Goal: Navigation & Orientation: Go to known website

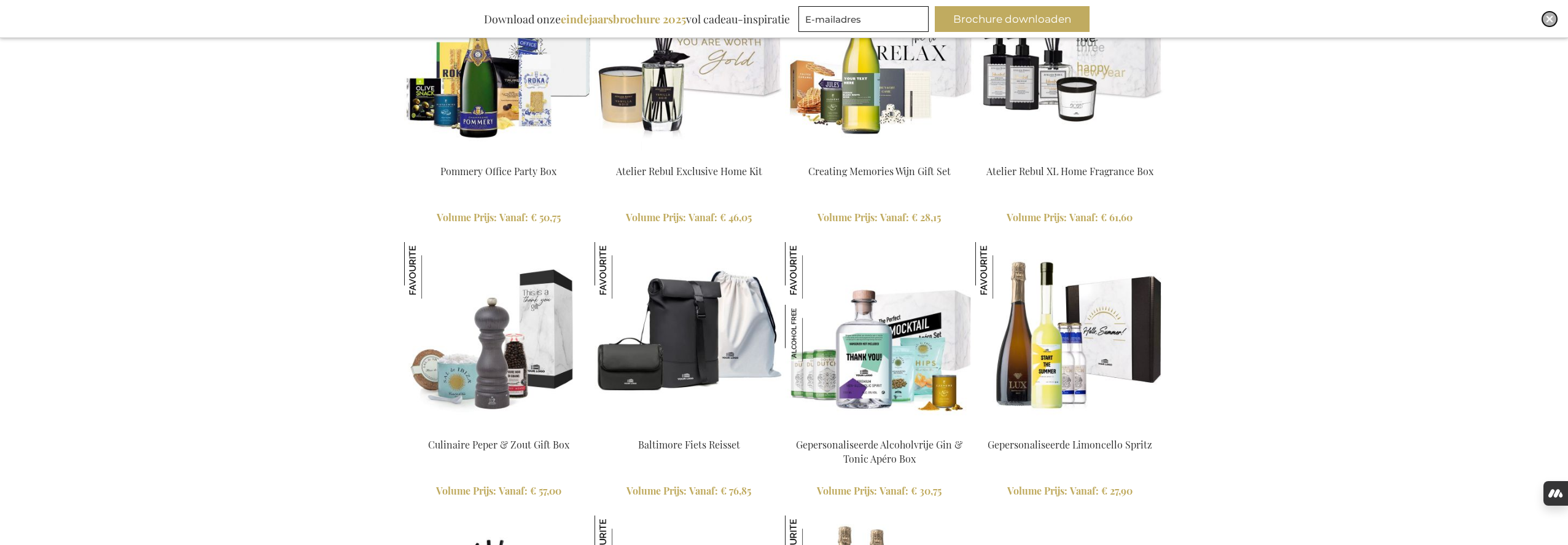
click at [1549, 19] on img "Close" at bounding box center [1550, 19] width 7 height 7
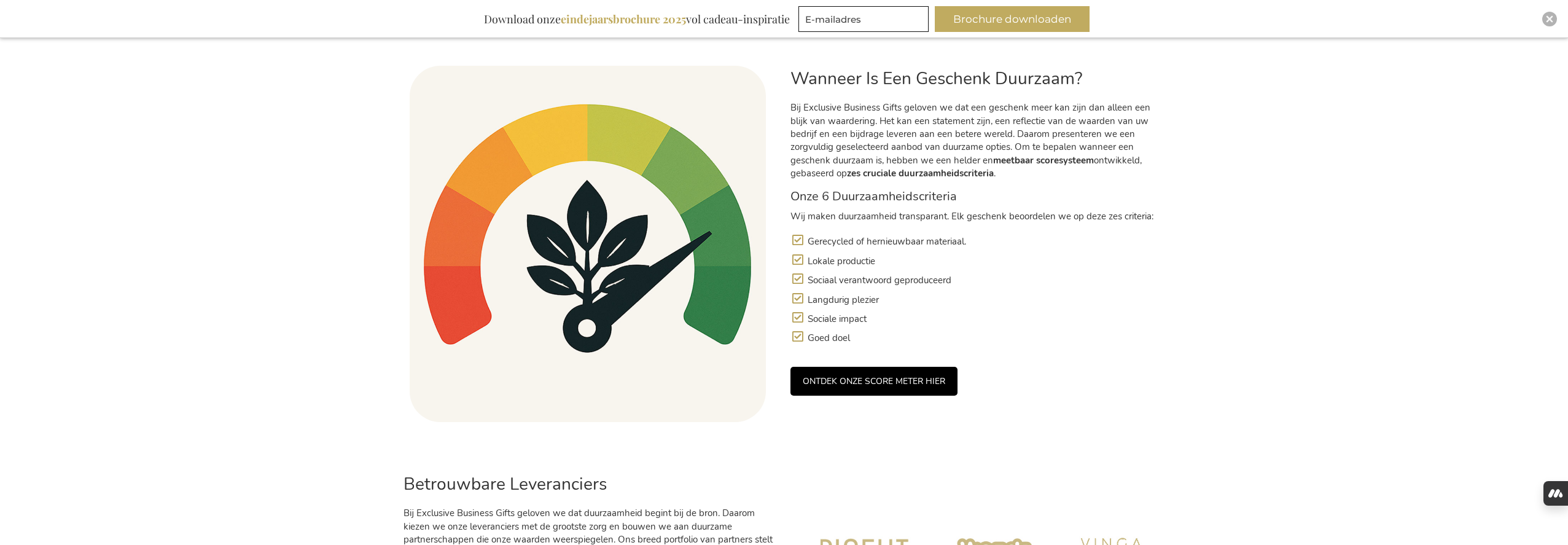
scroll to position [801, 0]
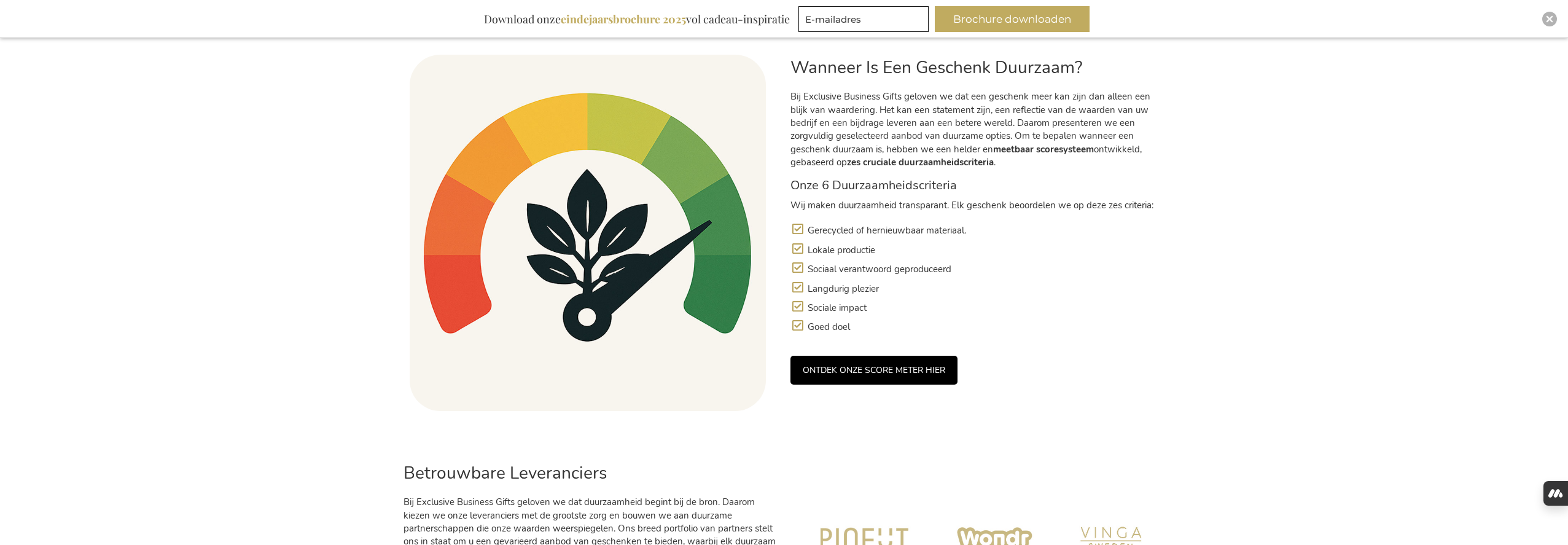
click at [861, 390] on div "Wanneer Is Een Geschenk Duurzaam? Bij Exclusive Business Gifts geloven we dat e…" at bounding box center [978, 232] width 387 height 393
click at [862, 382] on link "ONTDEK ONZE SCORE METER HIER" at bounding box center [874, 370] width 167 height 29
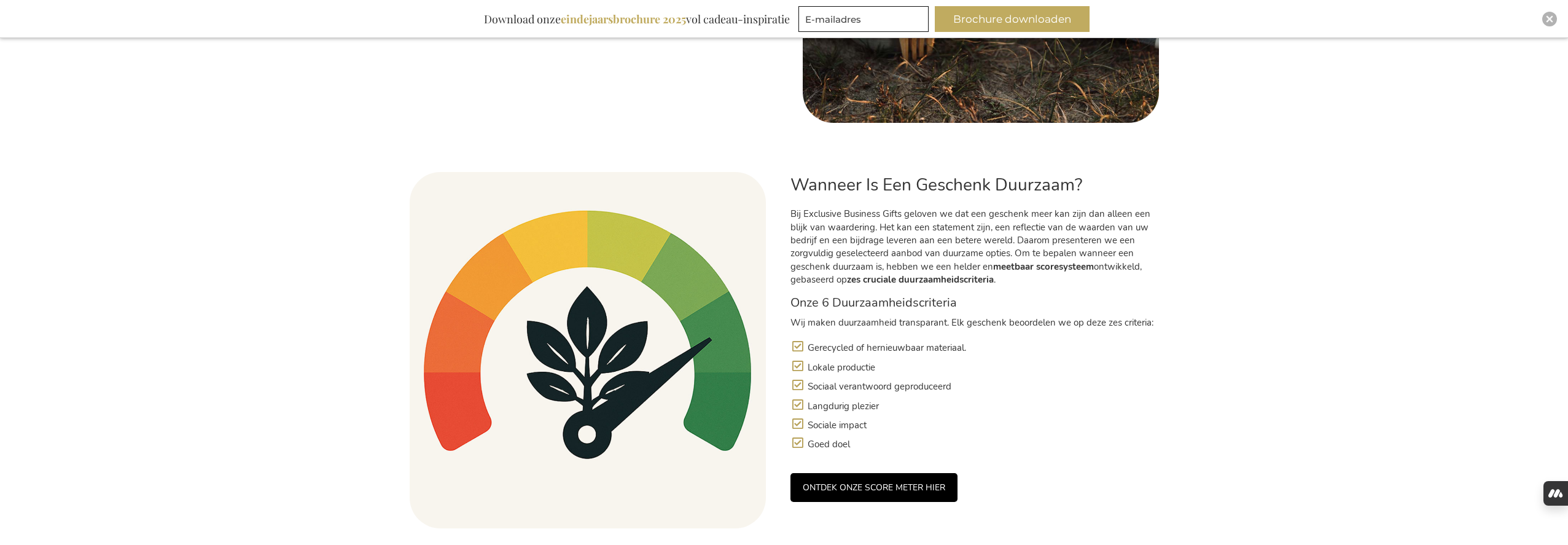
scroll to position [761, 0]
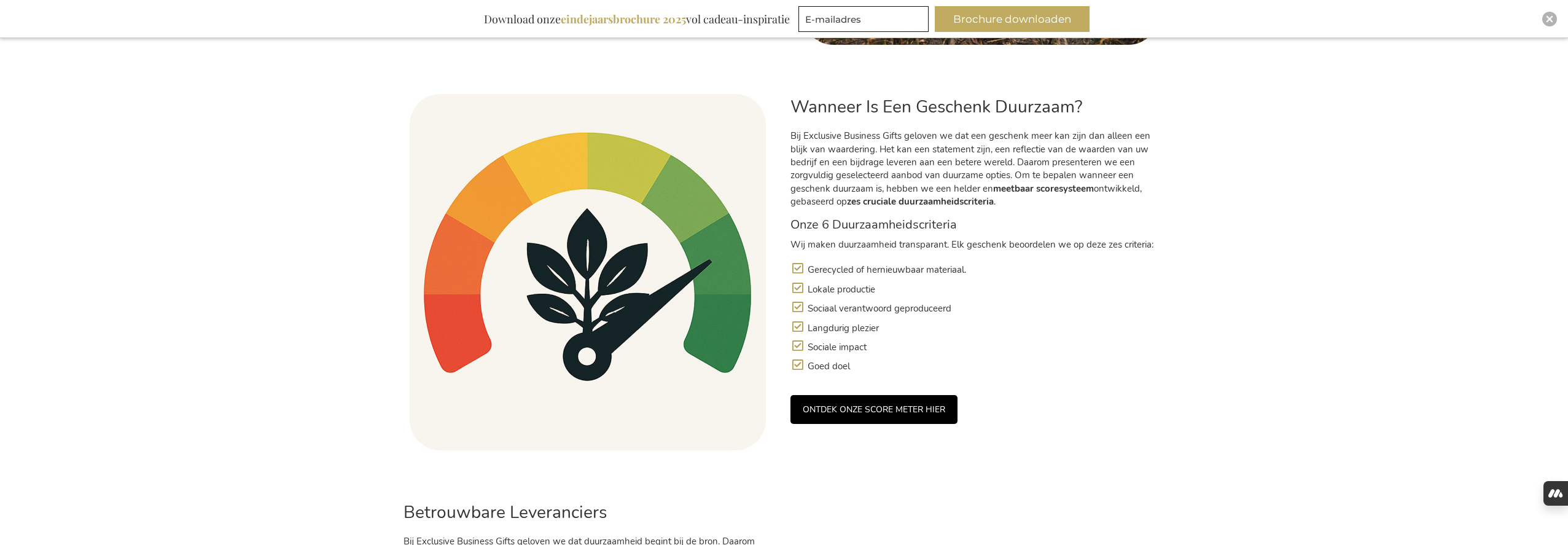
click at [942, 406] on link "ONTDEK ONZE SCORE METER HIER" at bounding box center [874, 409] width 167 height 29
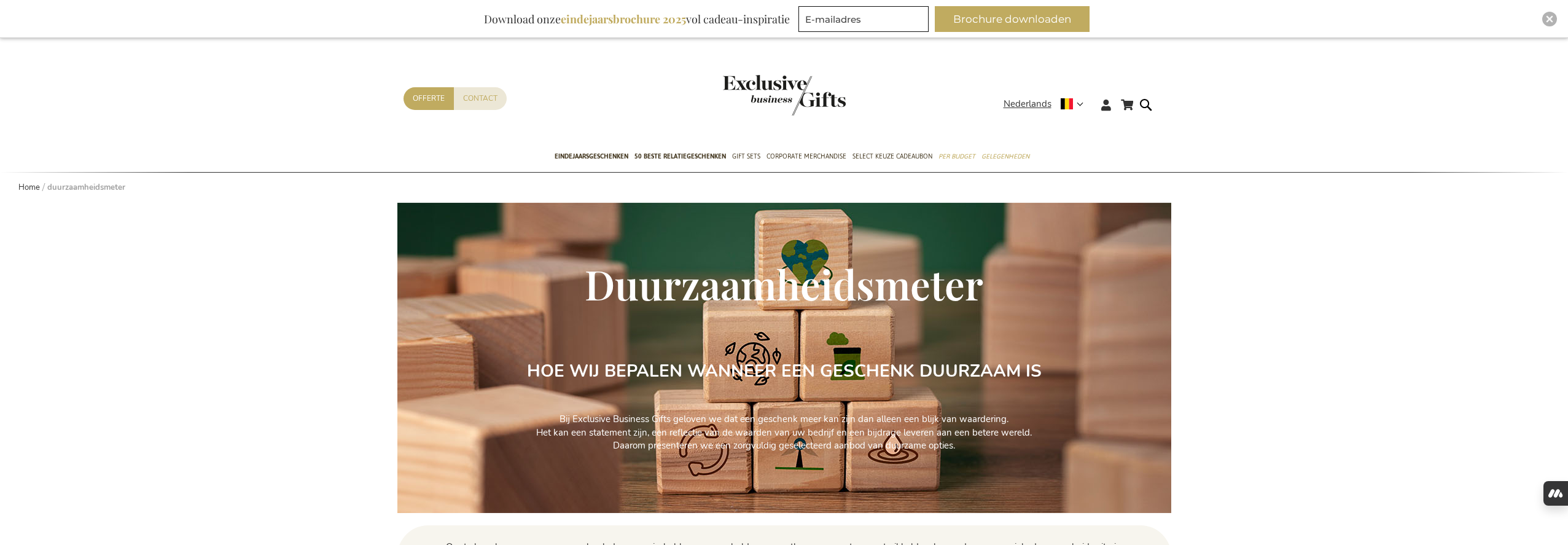
drag, startPoint x: 355, startPoint y: 108, endPoint x: 387, endPoint y: 108, distance: 32.0
click at [355, 109] on div "Winkelwagen Winkelwagen Sluiten U heeft geen product(en) in uw winkelwagen. Ga …" at bounding box center [784, 108] width 1568 height 67
click at [1546, 21] on img "Close" at bounding box center [1550, 19] width 7 height 7
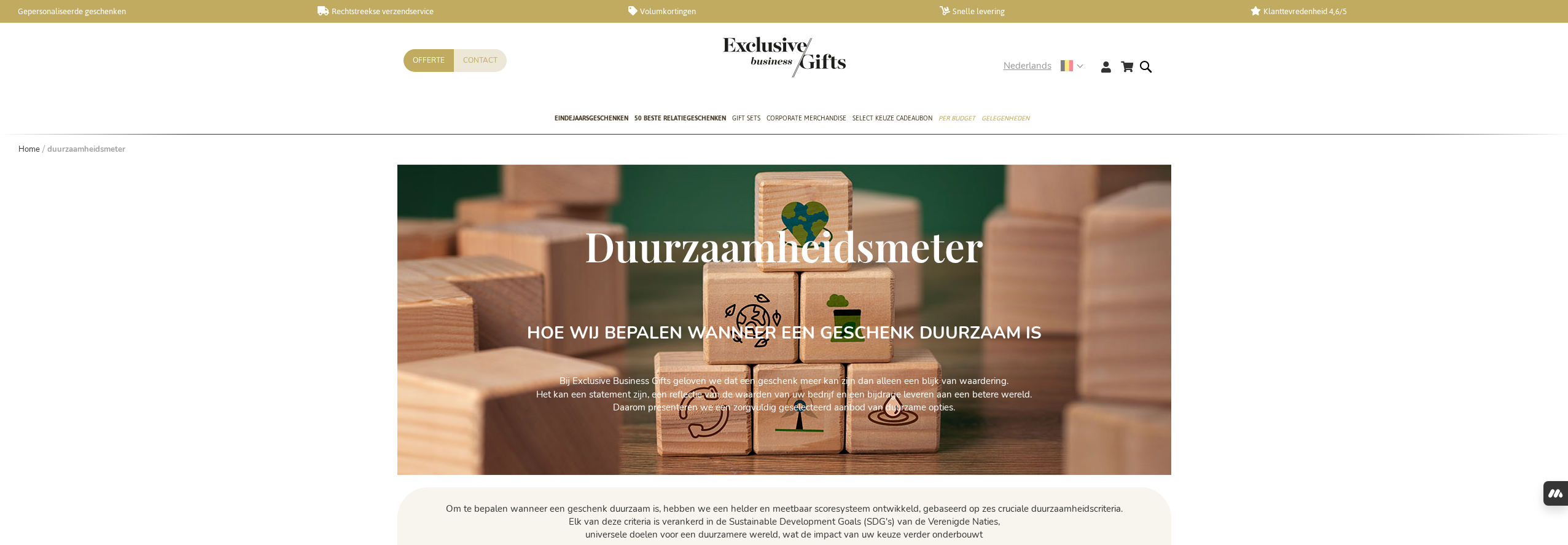
click at [1081, 70] on strong "Nederlands" at bounding box center [1042, 66] width 79 height 14
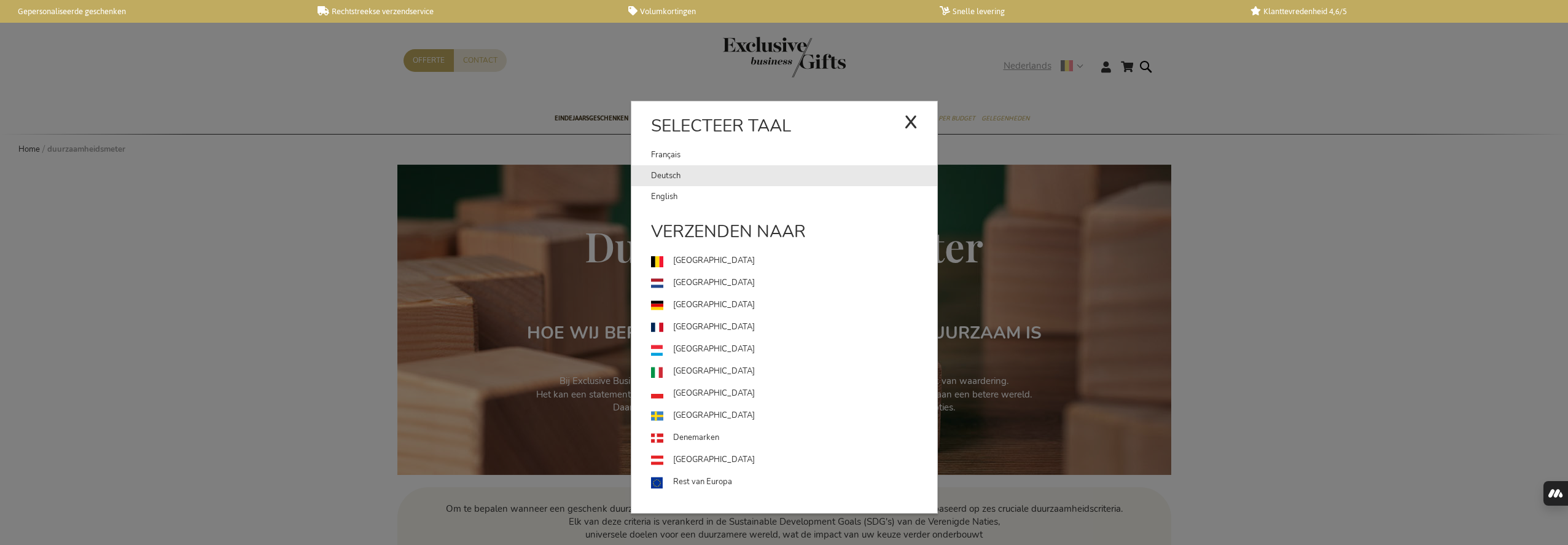
click at [816, 176] on link "Deutsch" at bounding box center [794, 175] width 286 height 21
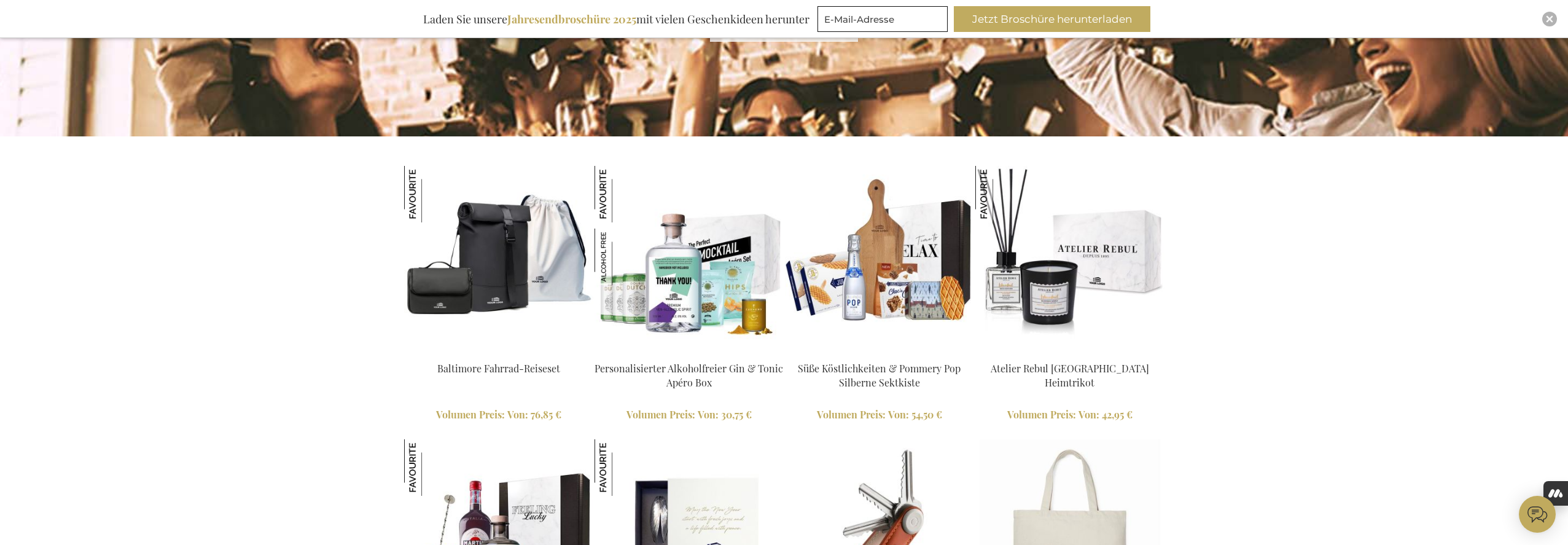
scroll to position [1092, 0]
click at [1065, 254] on img at bounding box center [1070, 260] width 189 height 189
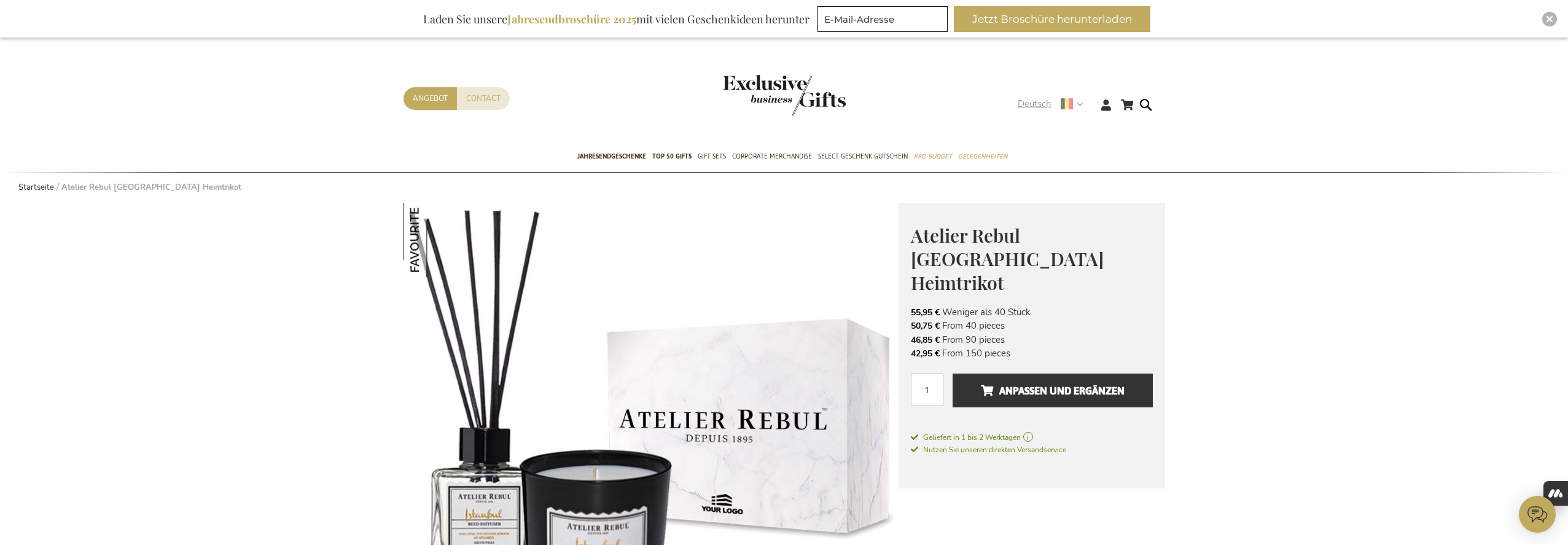
click at [1080, 103] on strong "Deutsch" at bounding box center [1050, 104] width 64 height 14
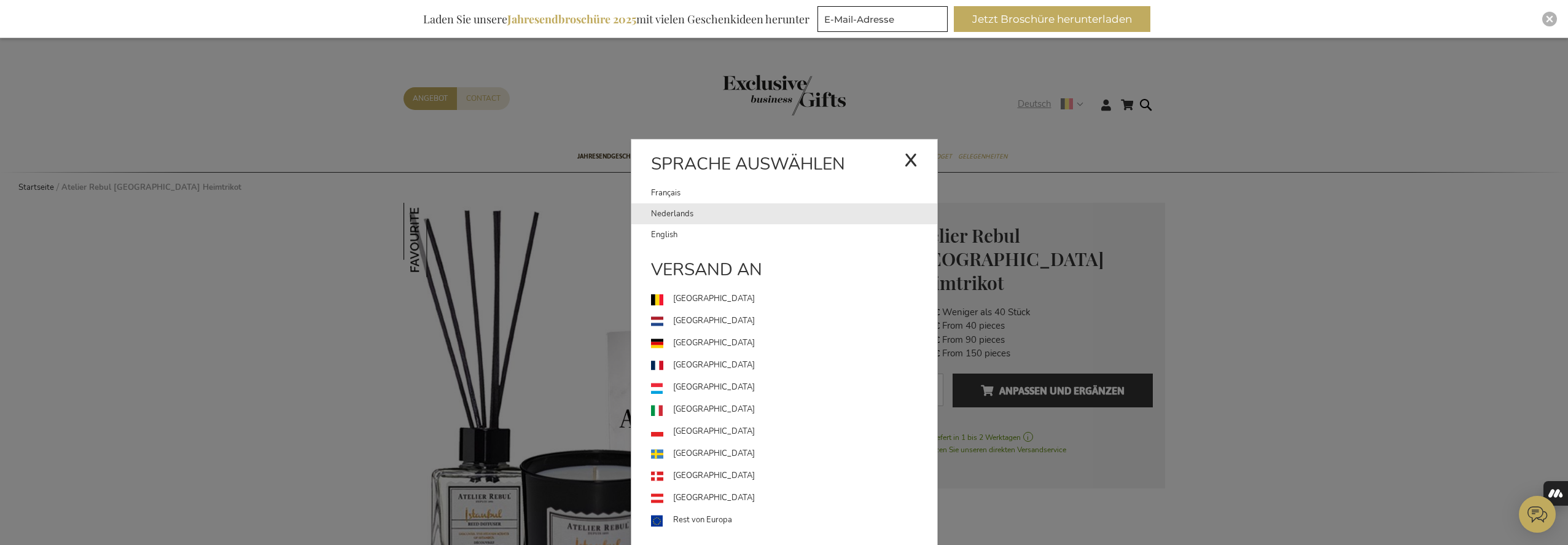
click at [870, 211] on link "Nederlands" at bounding box center [794, 214] width 286 height 21
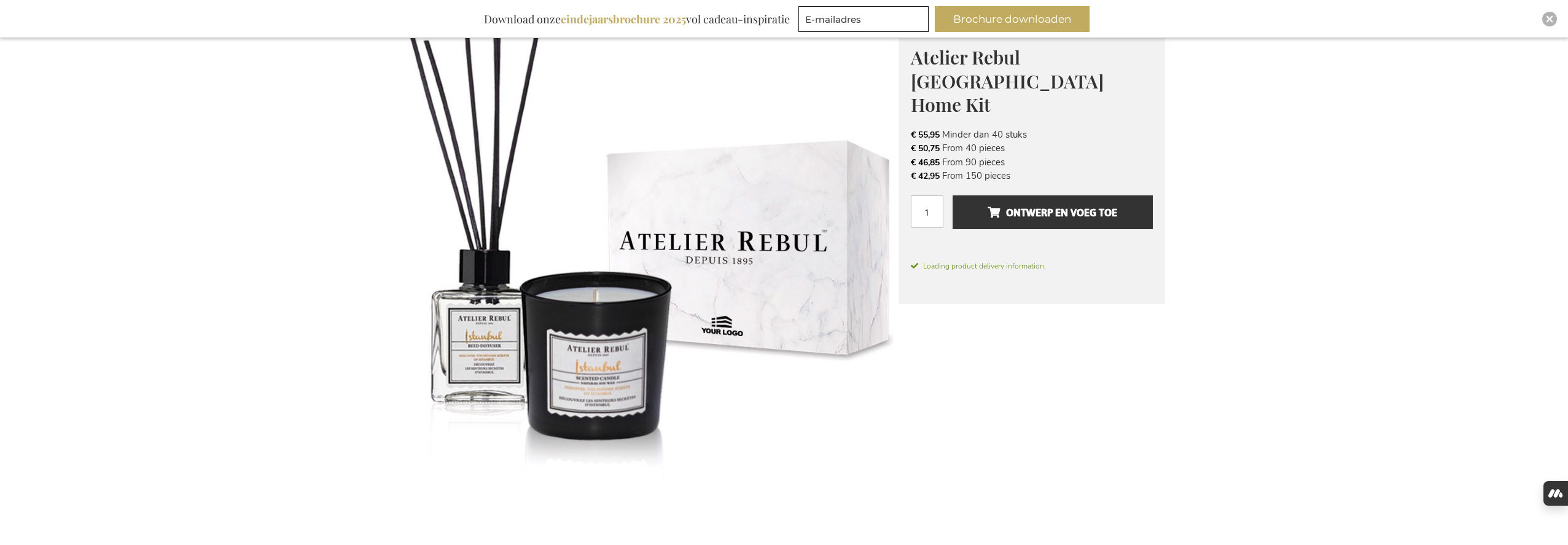
scroll to position [167, 0]
